Goal: Navigation & Orientation: Find specific page/section

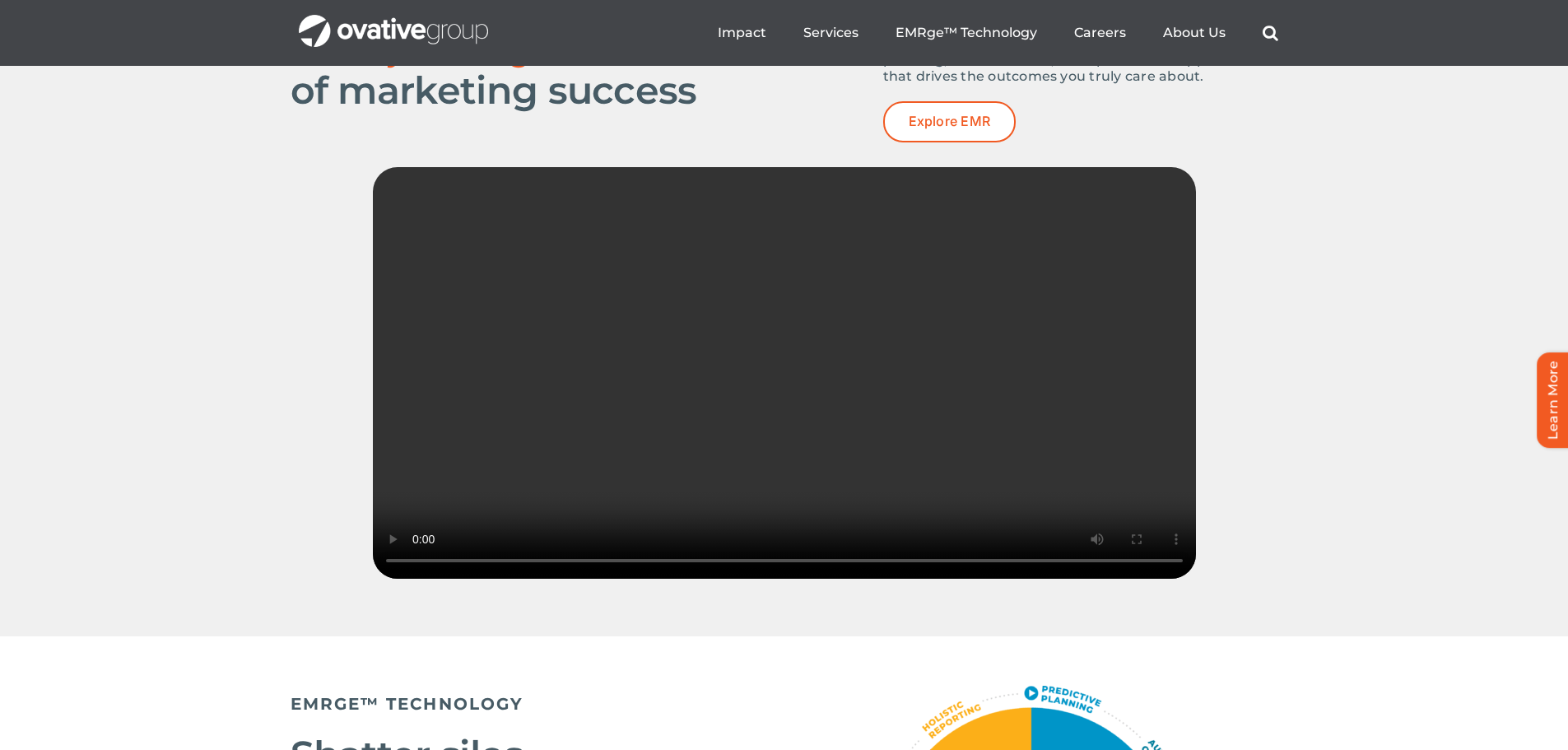
scroll to position [2305, 0]
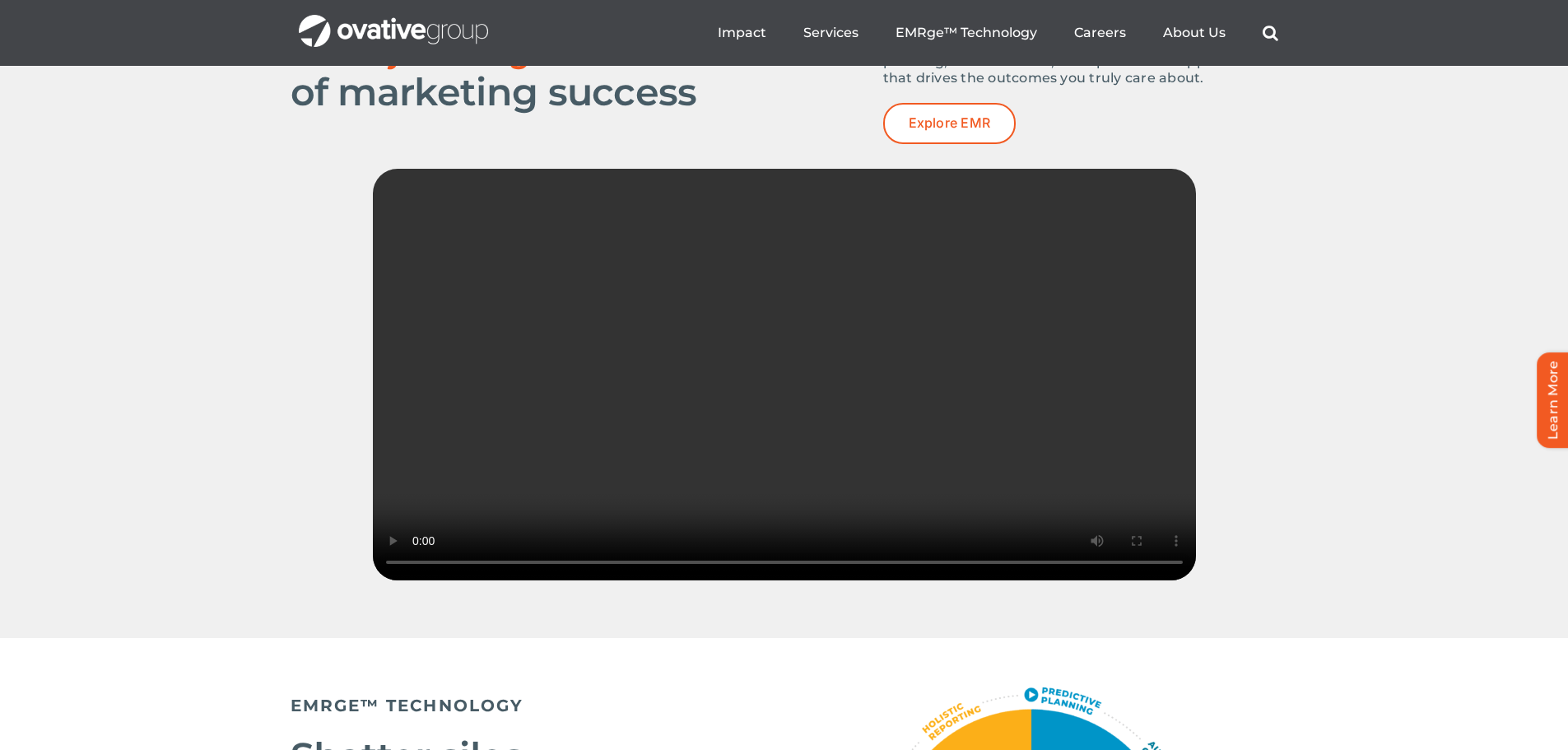
click at [1160, 493] on video "Sorry, your browser doesn't support embedded videos." at bounding box center [784, 374] width 823 height 411
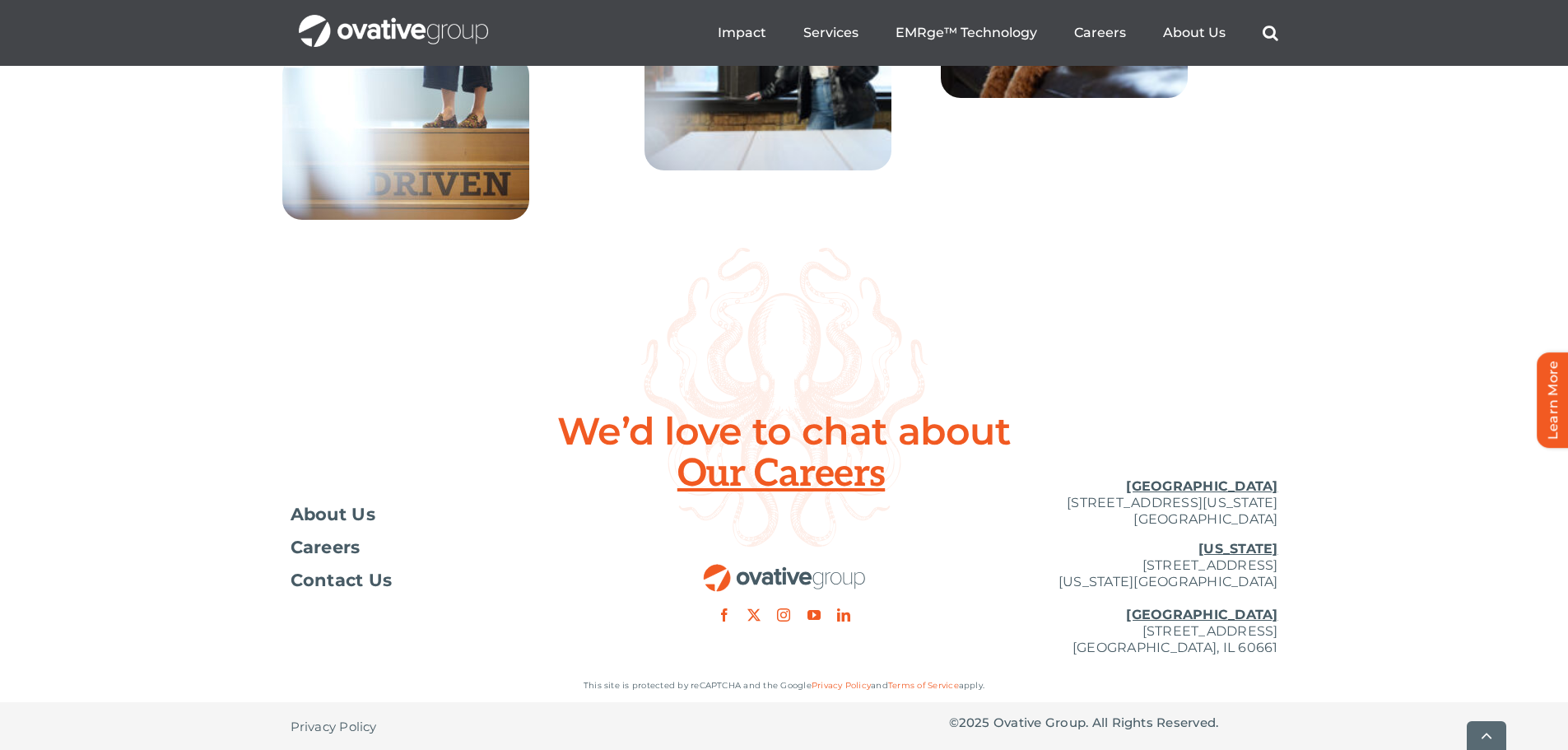
scroll to position [5980, 0]
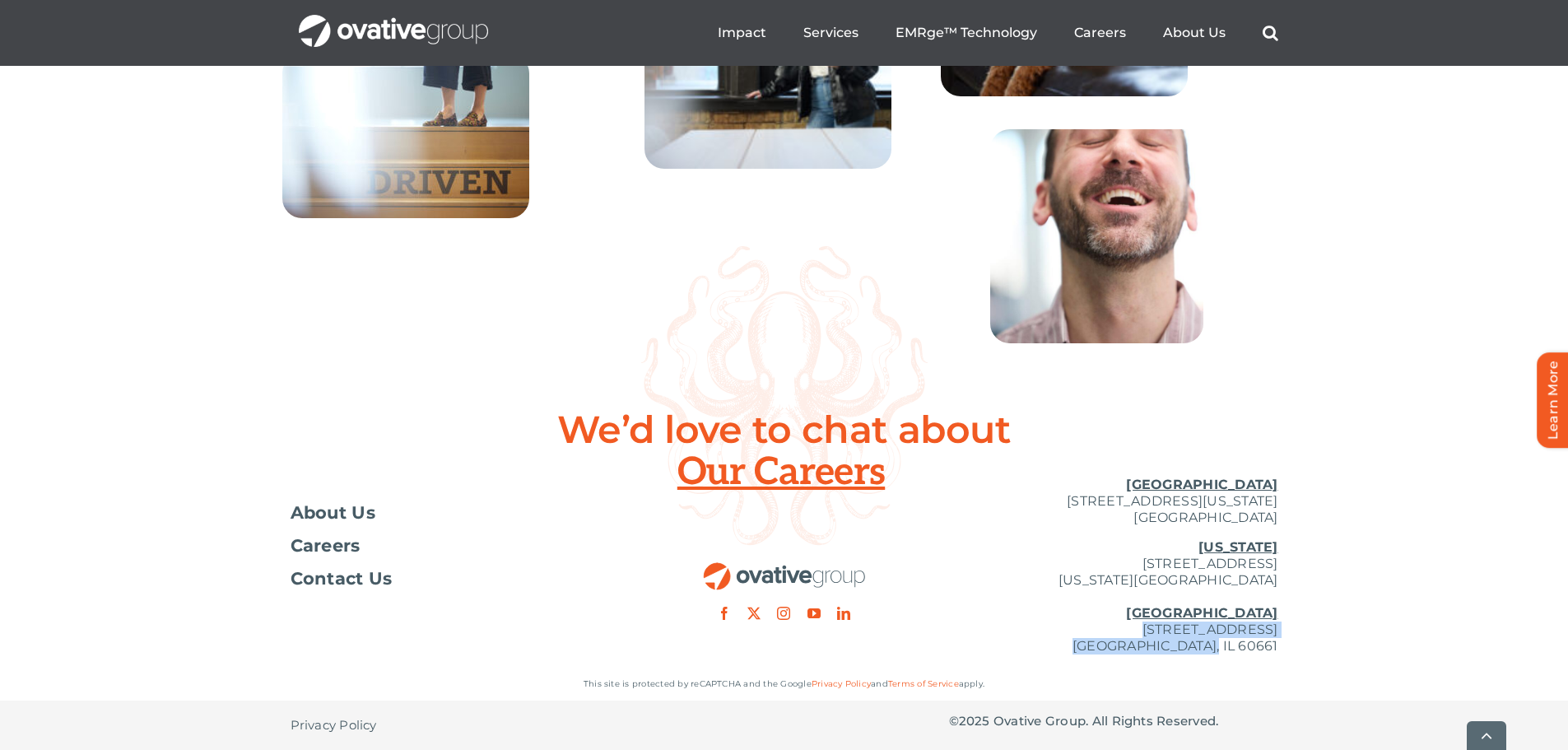
drag, startPoint x: 1014, startPoint y: 624, endPoint x: 1282, endPoint y: 655, distance: 269.8
click at [1282, 655] on div "Toggle Navigation About Us Careers Contact Us [GEOGRAPHIC_DATA] [STREET_ADDRESS…" at bounding box center [784, 565] width 1568 height 204
copy p "[STREET_ADDRESS]"
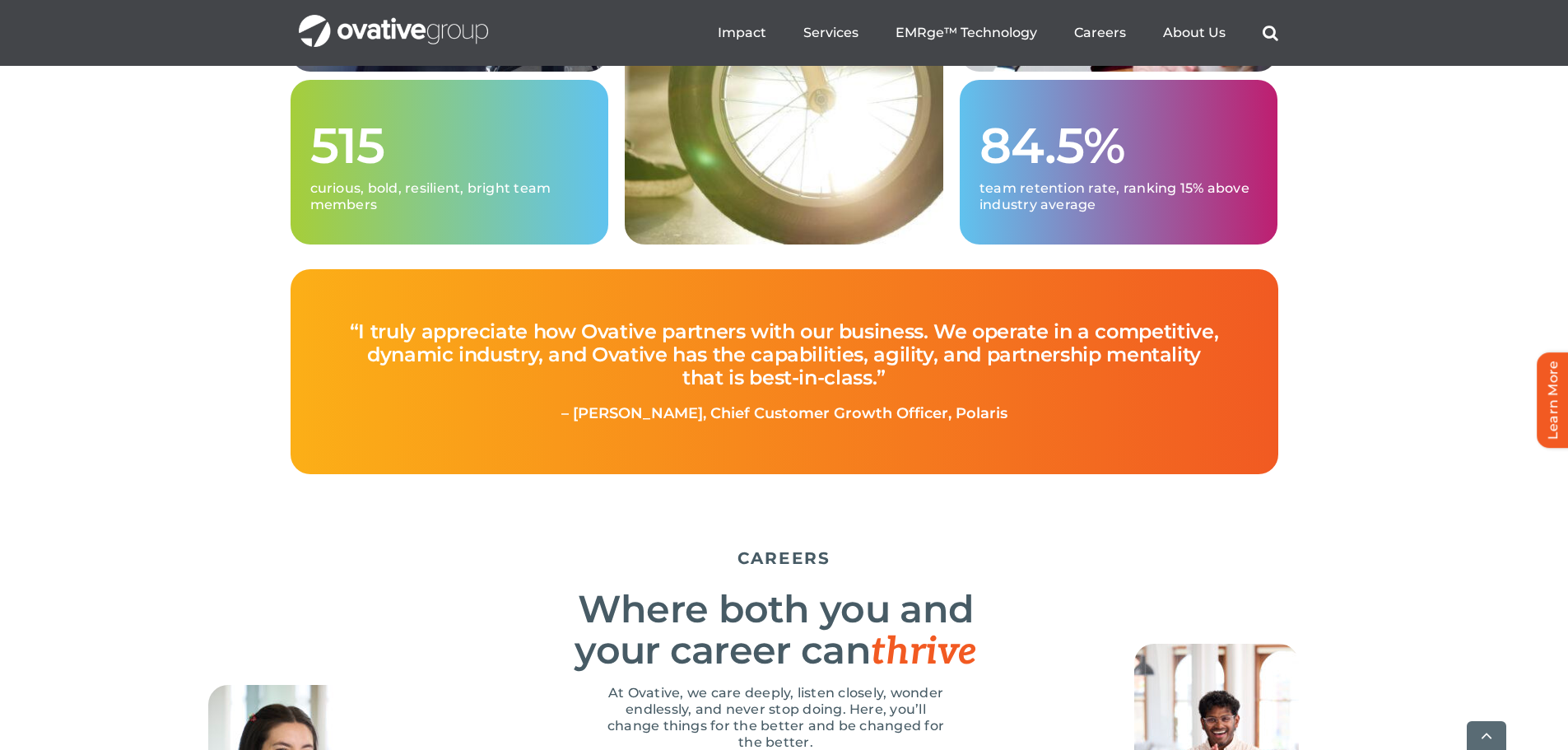
scroll to position [4910, 0]
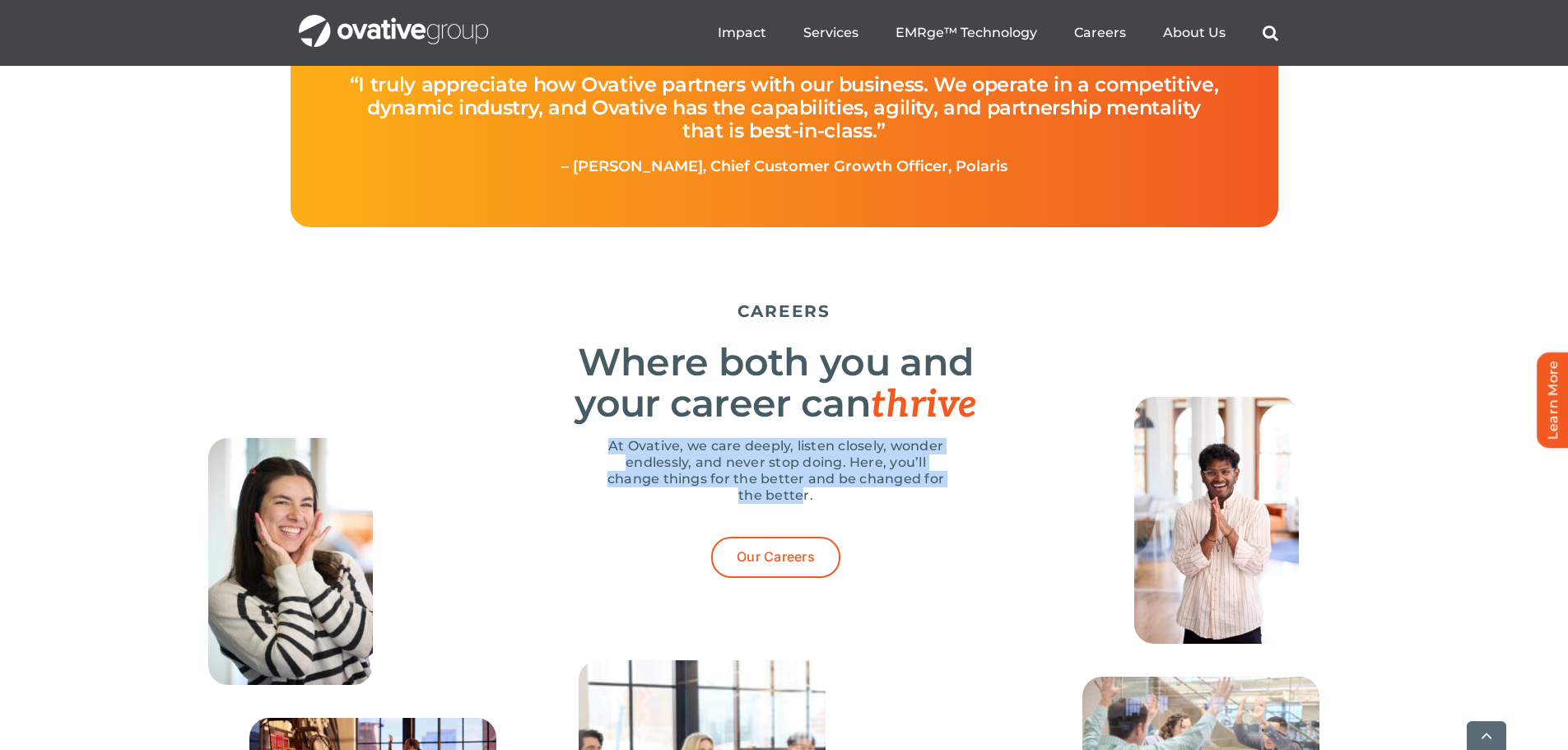
drag, startPoint x: 609, startPoint y: 493, endPoint x: 806, endPoint y: 550, distance: 205.1
click at [806, 504] on p "At Ovative, we care deeply, listen closely, wonder endlessly, and never stop do…" at bounding box center [776, 471] width 346 height 66
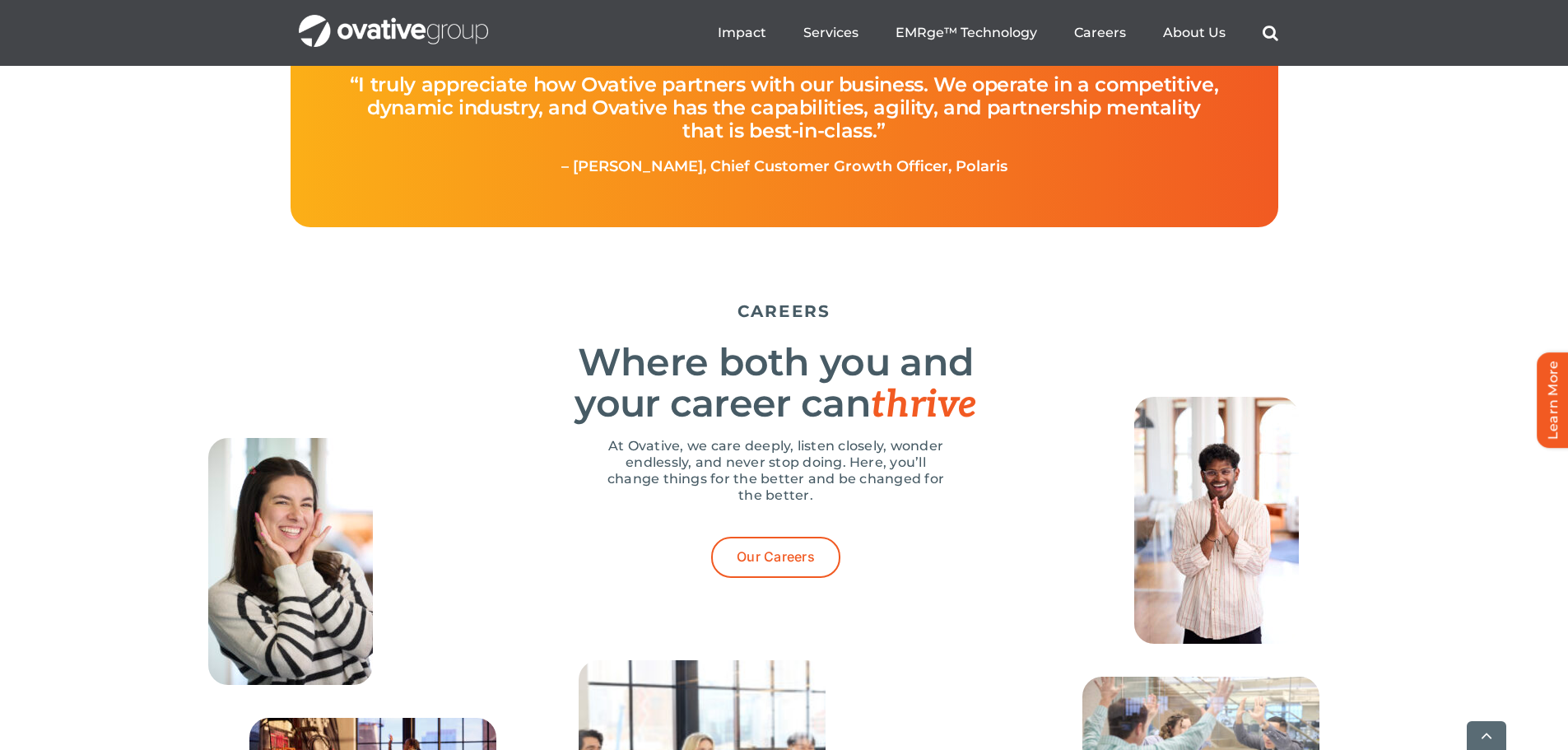
click at [822, 504] on p "At Ovative, we care deeply, listen closely, wonder endlessly, and never stop do…" at bounding box center [776, 471] width 346 height 66
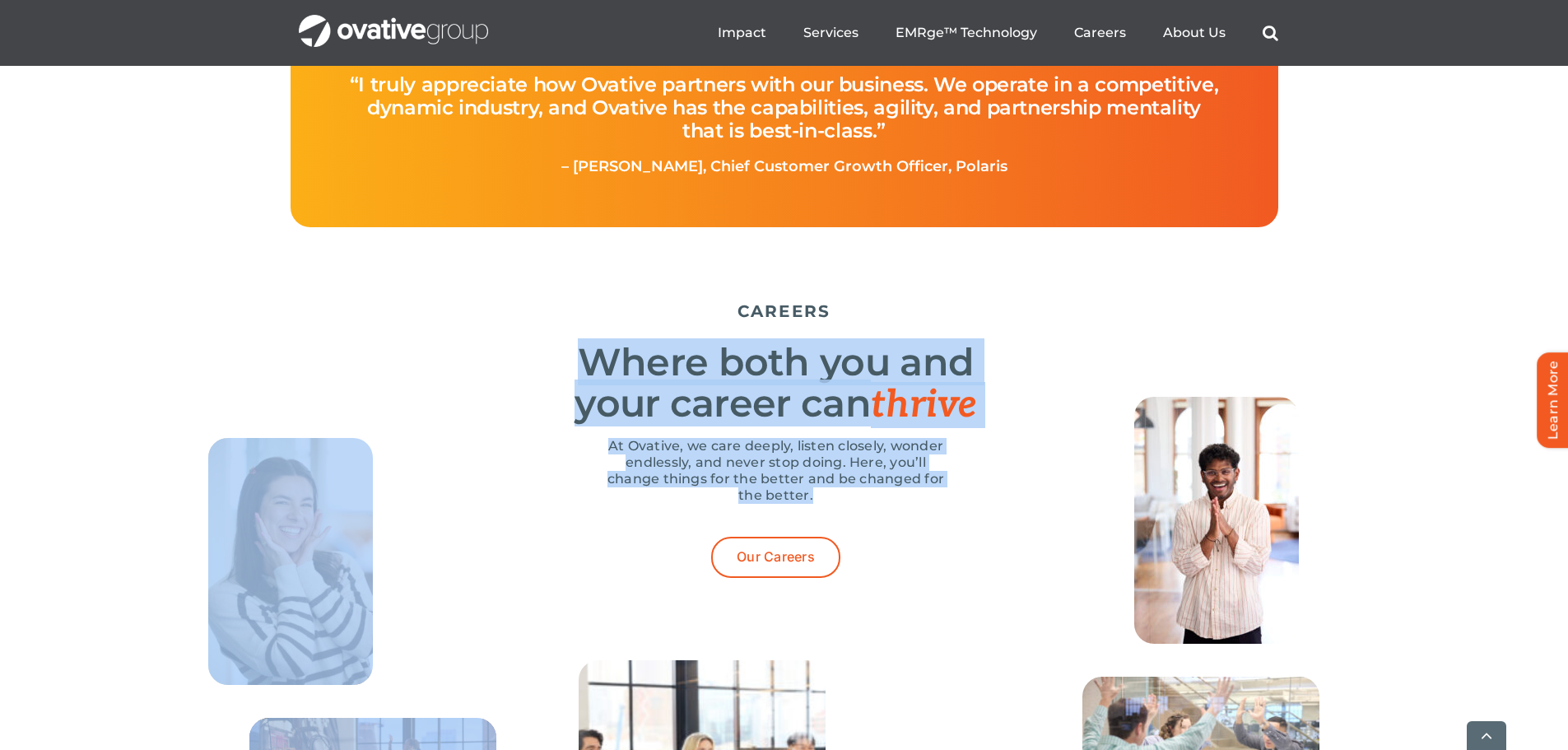
drag, startPoint x: 814, startPoint y: 545, endPoint x: 587, endPoint y: 410, distance: 264.1
click at [587, 426] on h2 "Where both you and your career can thrive" at bounding box center [776, 383] width 1004 height 84
drag, startPoint x: 584, startPoint y: 405, endPoint x: 809, endPoint y: 550, distance: 267.7
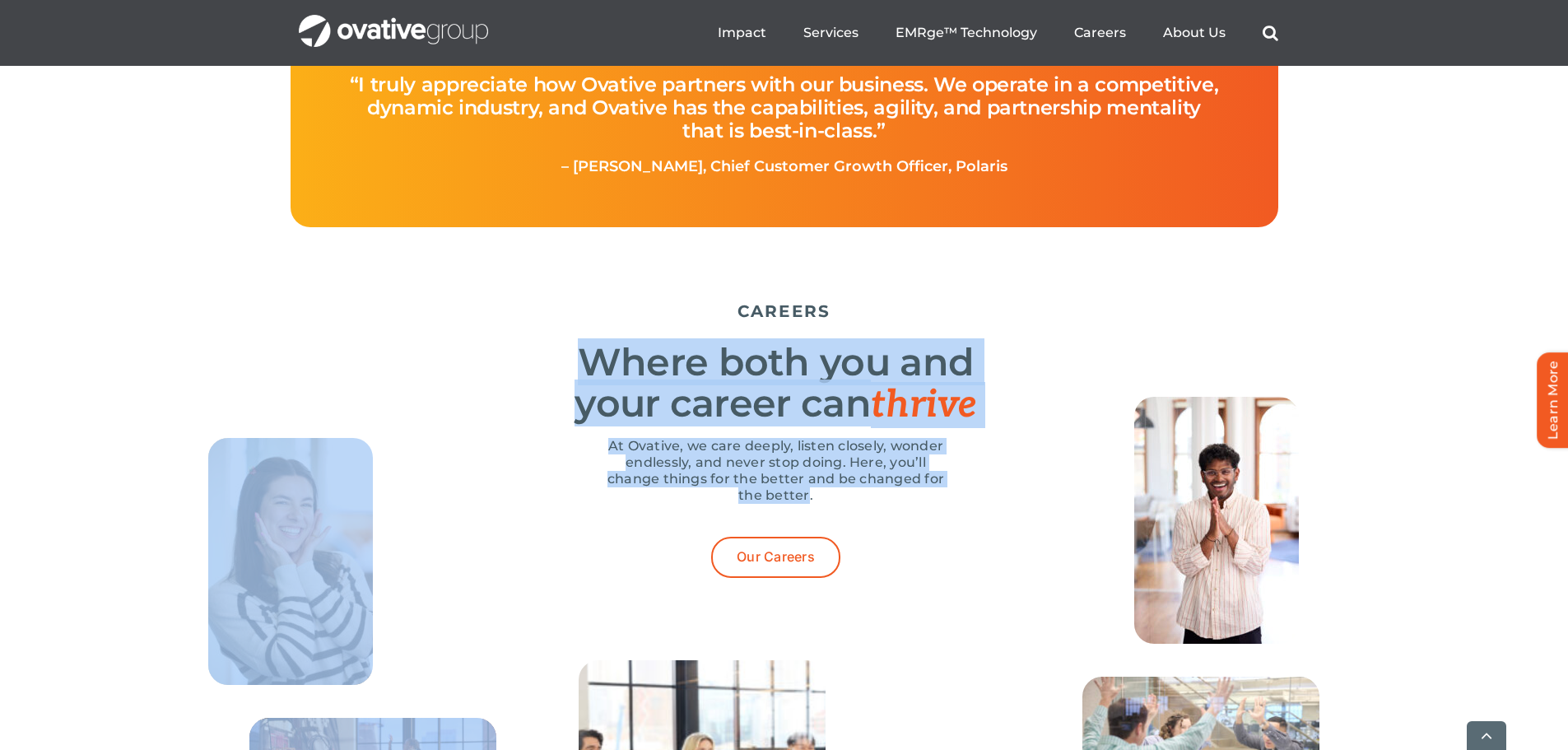
click at [809, 504] on p "At Ovative, we care deeply, listen closely, wonder endlessly, and never stop do…" at bounding box center [776, 471] width 346 height 66
drag, startPoint x: 810, startPoint y: 550, endPoint x: 594, endPoint y: 417, distance: 253.7
copy div "Where both you and your career can thrive At Ovative, we care deeply, listen cl…"
click at [764, 426] on h2 "Where both you and your career can thrive" at bounding box center [776, 383] width 1004 height 84
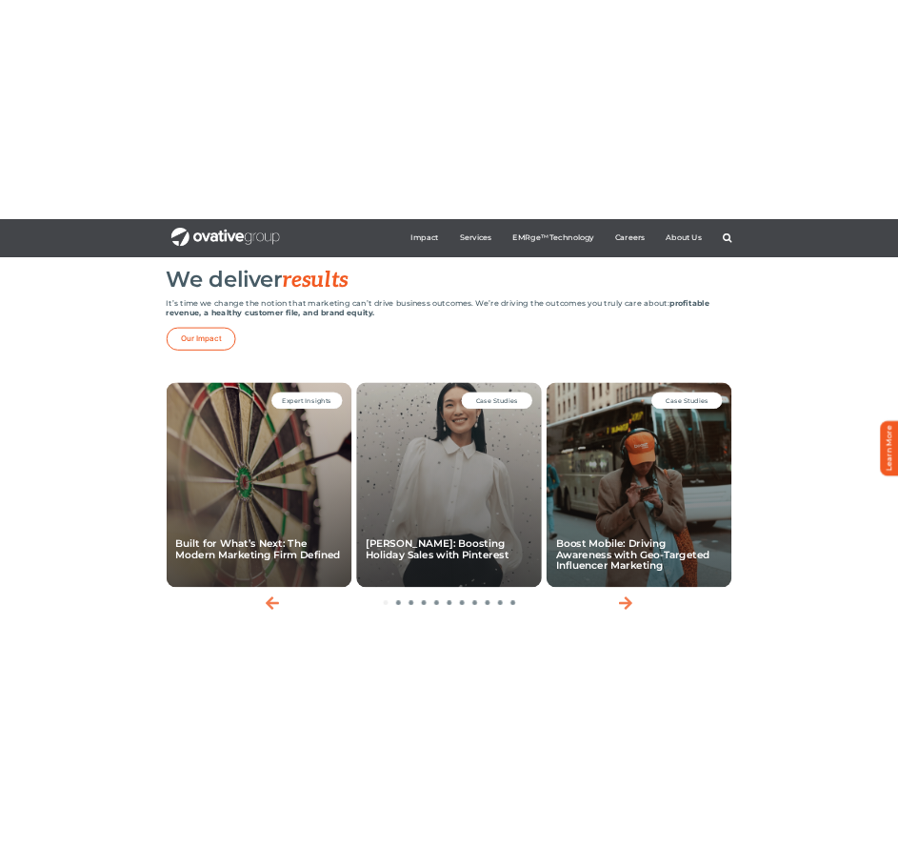
scroll to position [3825, 0]
